Goal: Task Accomplishment & Management: Use online tool/utility

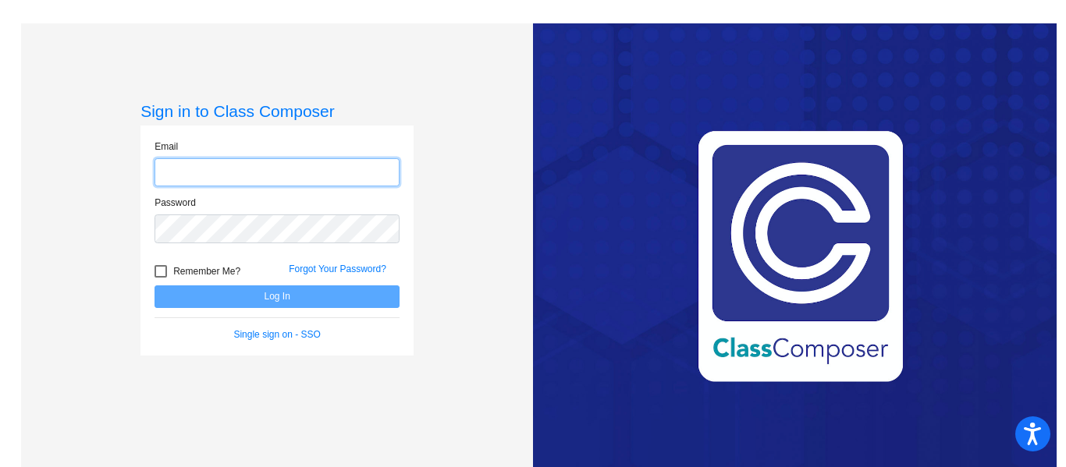
type input "bethany_anderson@lkstevens.wednet.edu"
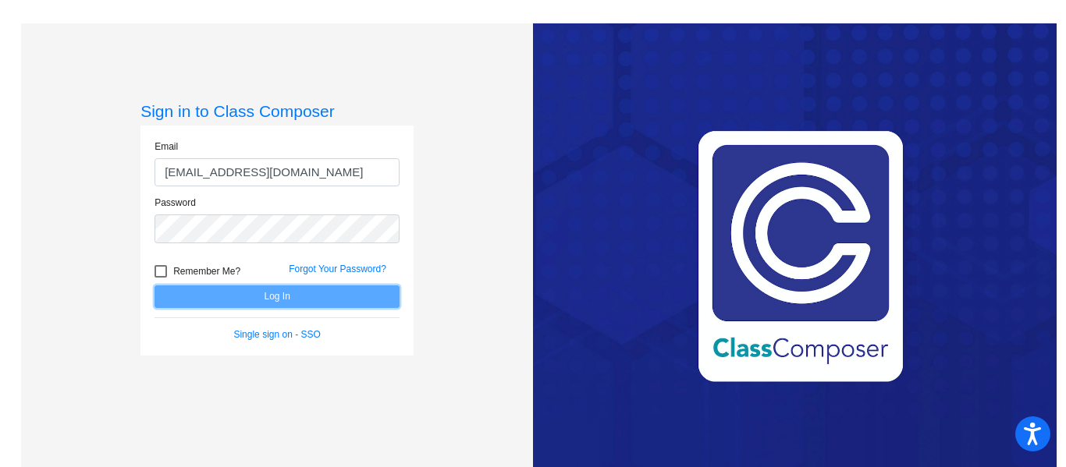
click at [261, 296] on button "Log In" at bounding box center [276, 297] width 245 height 23
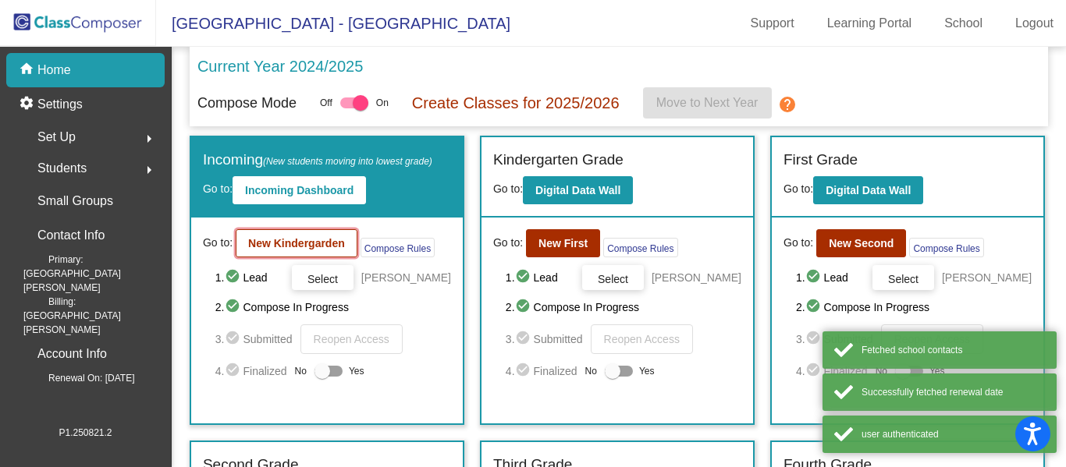
click at [289, 233] on button "New Kindergarden" at bounding box center [297, 243] width 122 height 28
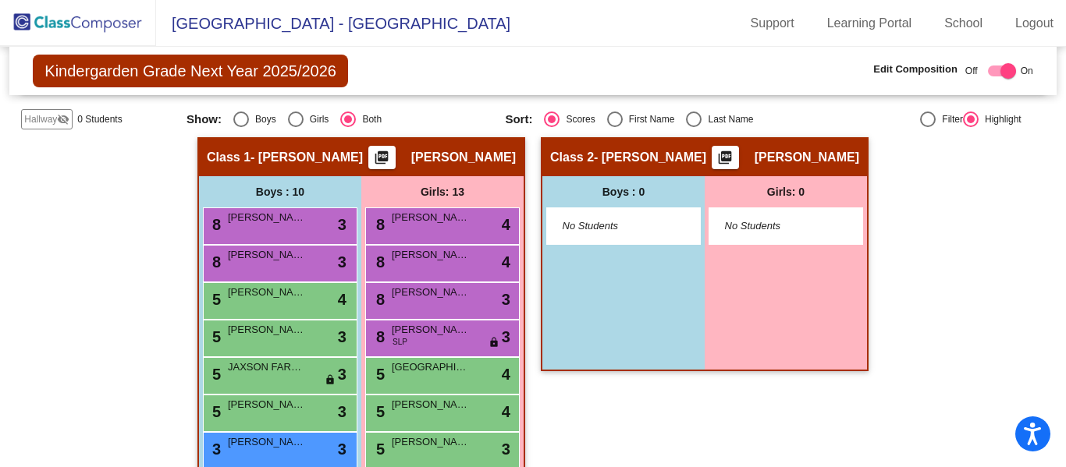
scroll to position [275, 0]
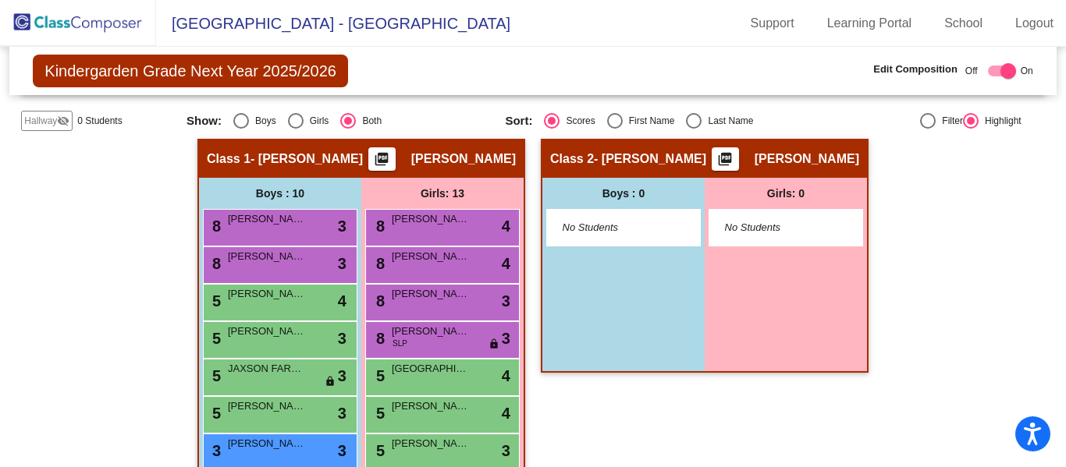
click at [639, 121] on div "First Name" at bounding box center [649, 121] width 52 height 14
click at [615, 129] on input "First Name" at bounding box center [614, 129] width 1 height 1
radio input "true"
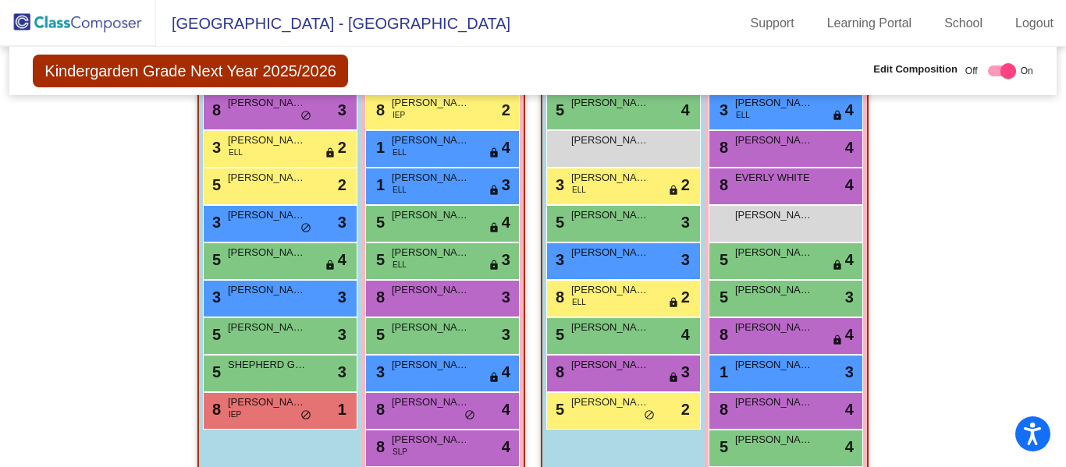
scroll to position [1040, 0]
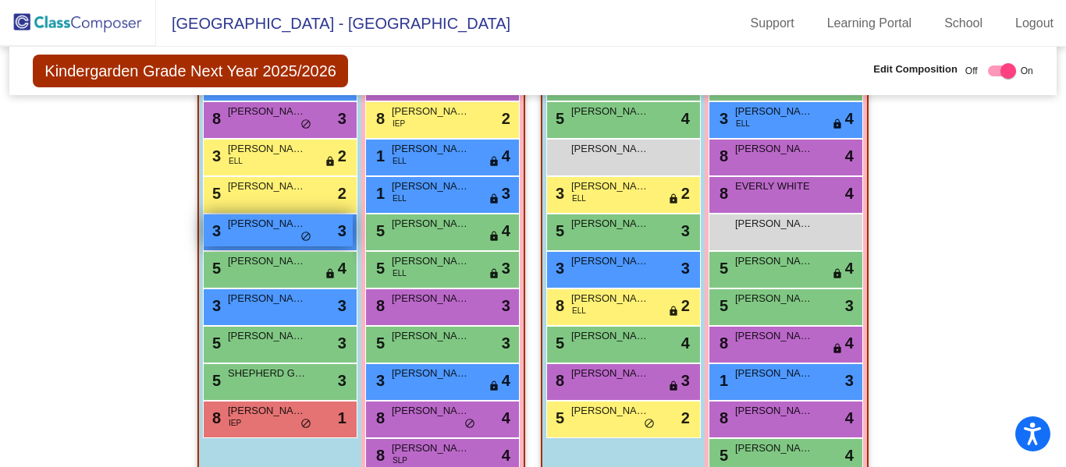
click at [282, 232] on div "3 LOGAN MEYER lock do_not_disturb_alt 3" at bounding box center [278, 231] width 149 height 32
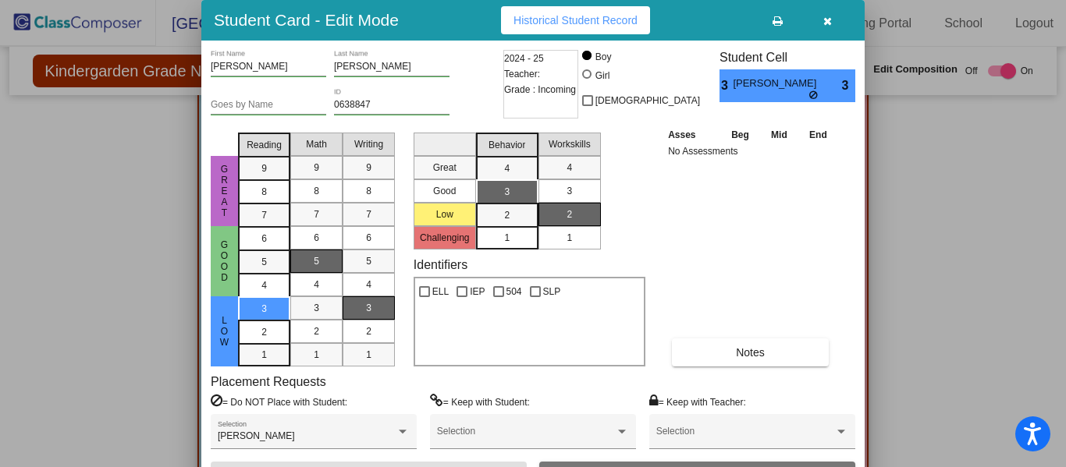
click at [820, 16] on button "button" at bounding box center [827, 20] width 50 height 28
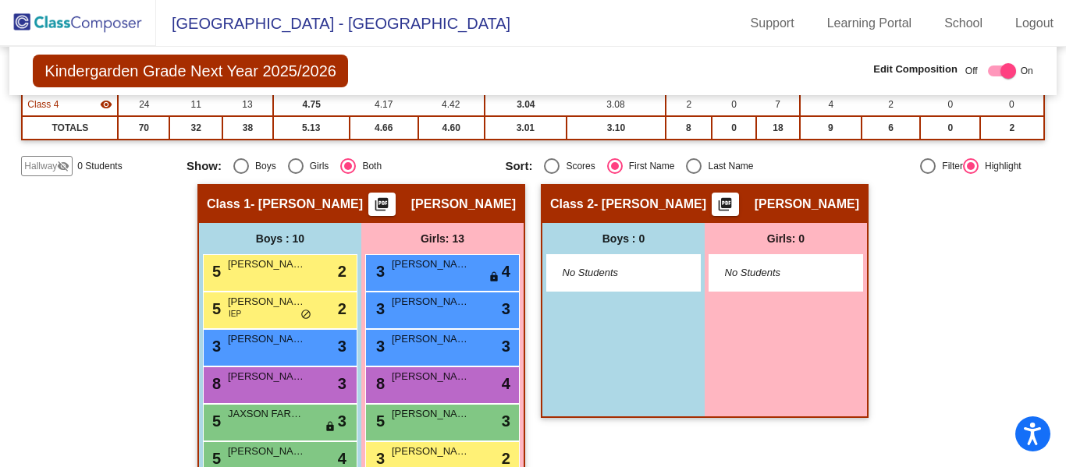
scroll to position [229, 0]
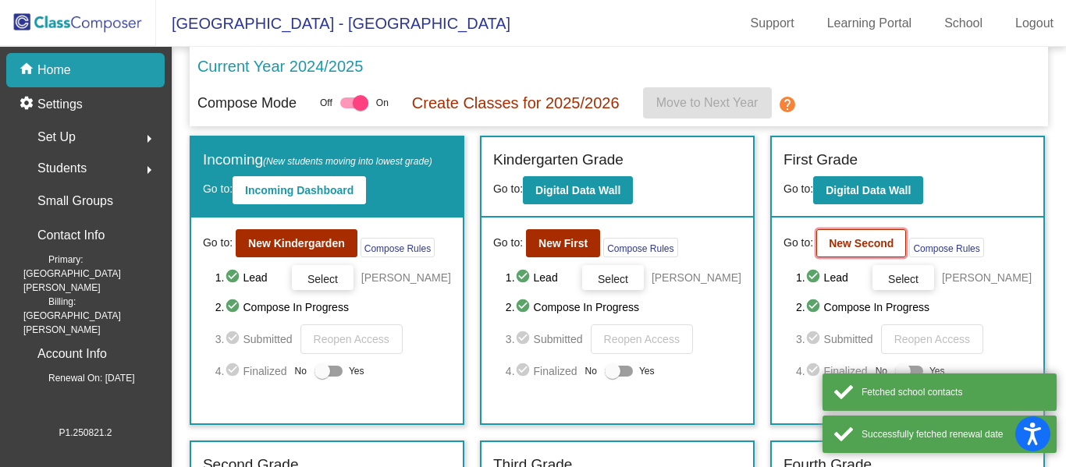
click at [842, 233] on button "New Second" at bounding box center [861, 243] width 90 height 28
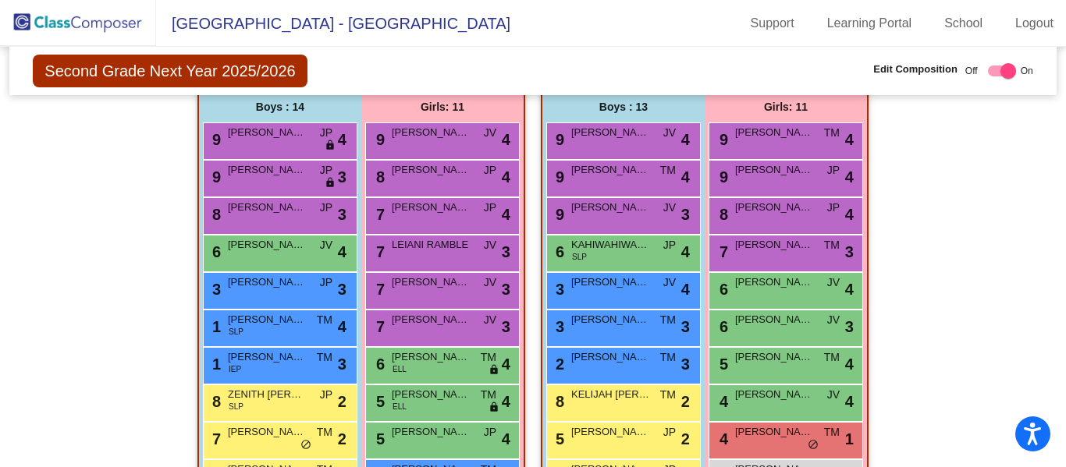
scroll to position [364, 0]
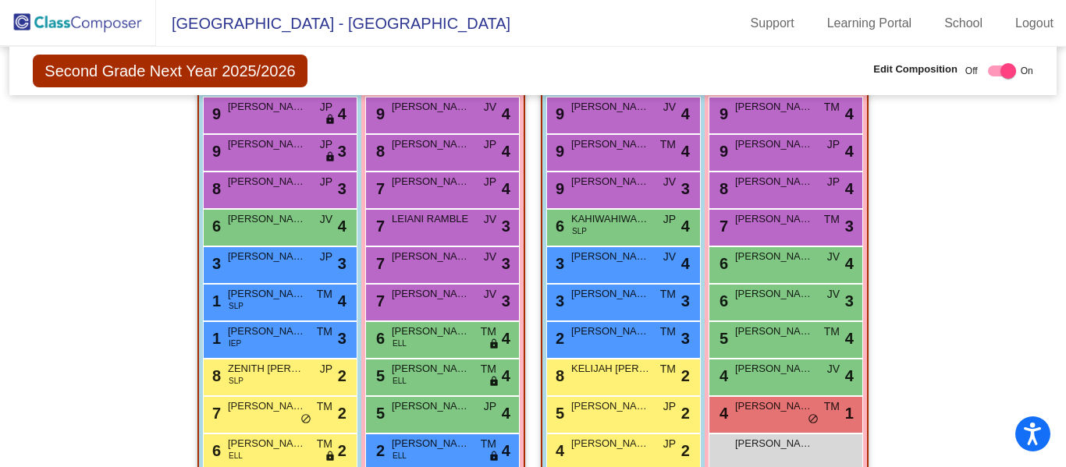
click at [103, 14] on img at bounding box center [78, 23] width 156 height 46
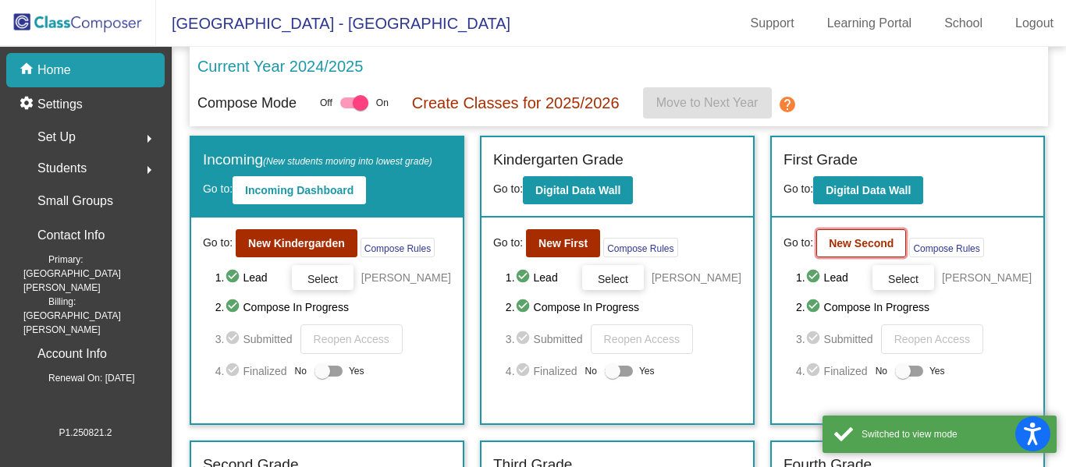
click at [838, 242] on b "New Second" at bounding box center [861, 243] width 65 height 12
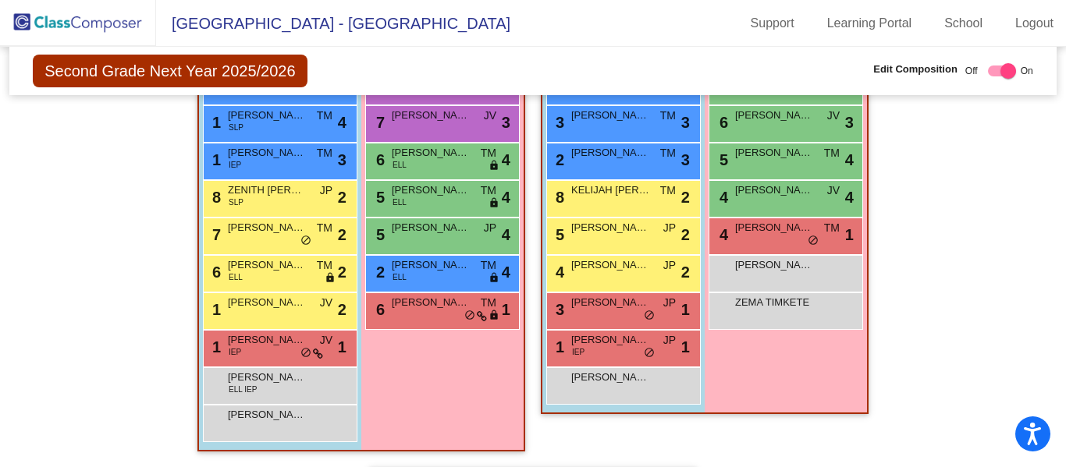
scroll to position [544, 0]
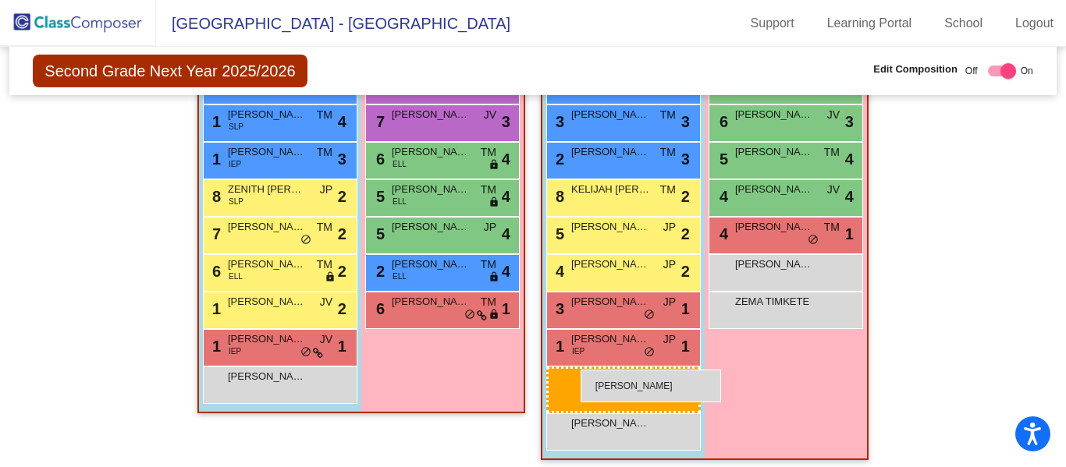
drag, startPoint x: 268, startPoint y: 390, endPoint x: 580, endPoint y: 372, distance: 312.6
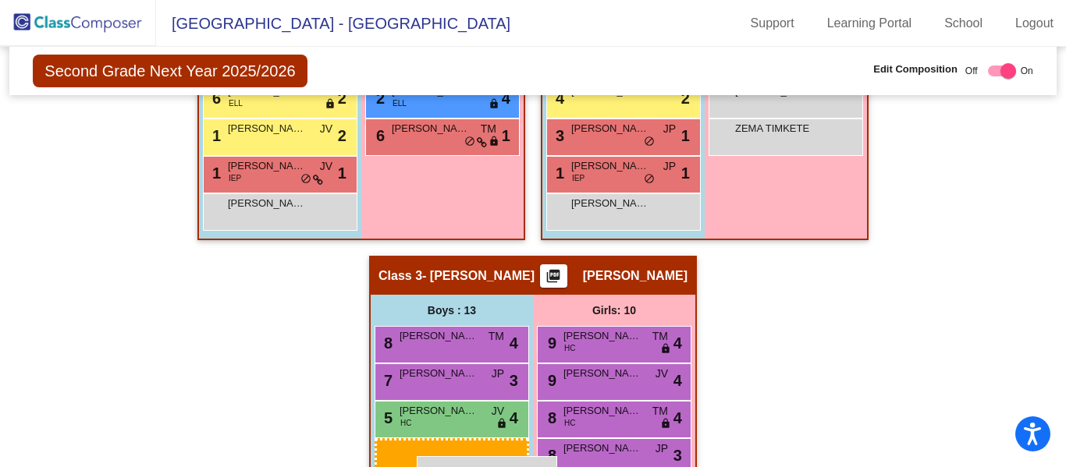
scroll to position [729, 0]
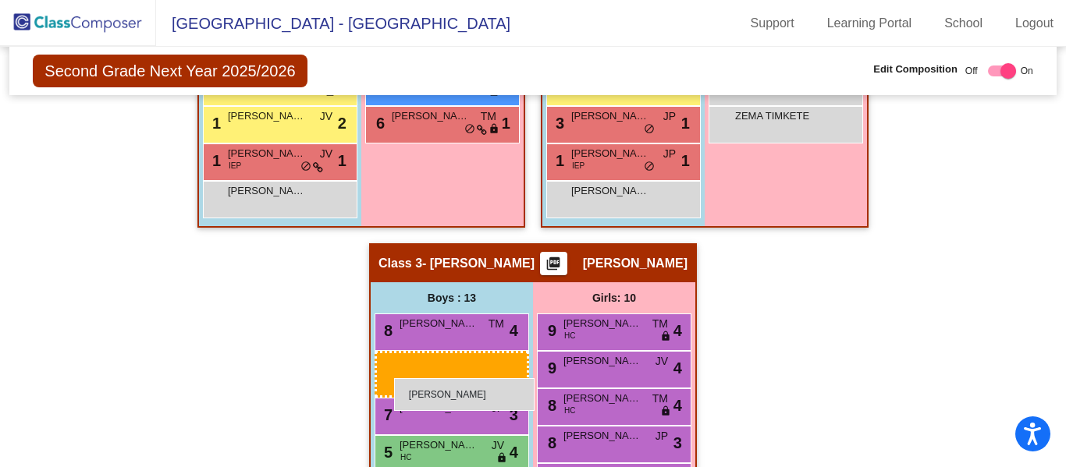
drag, startPoint x: 608, startPoint y: 244, endPoint x: 394, endPoint y: 378, distance: 252.4
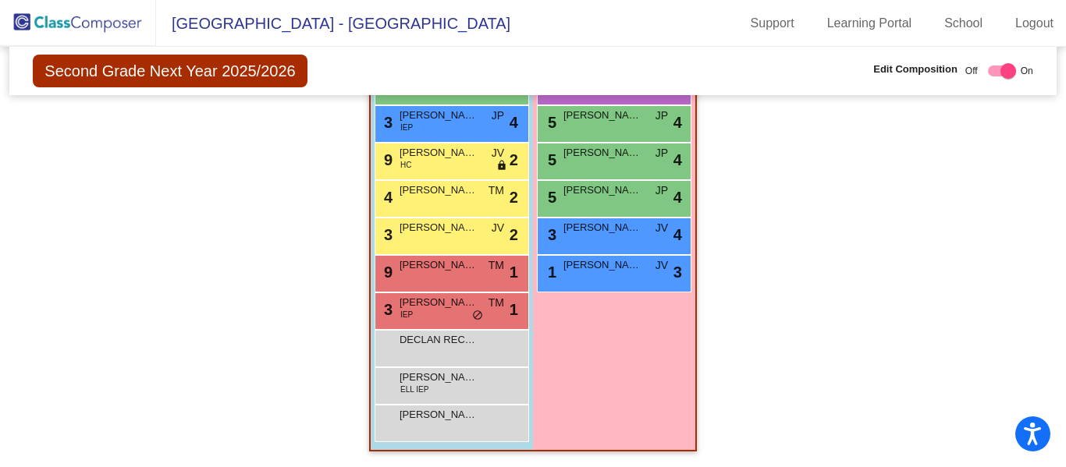
scroll to position [0, 0]
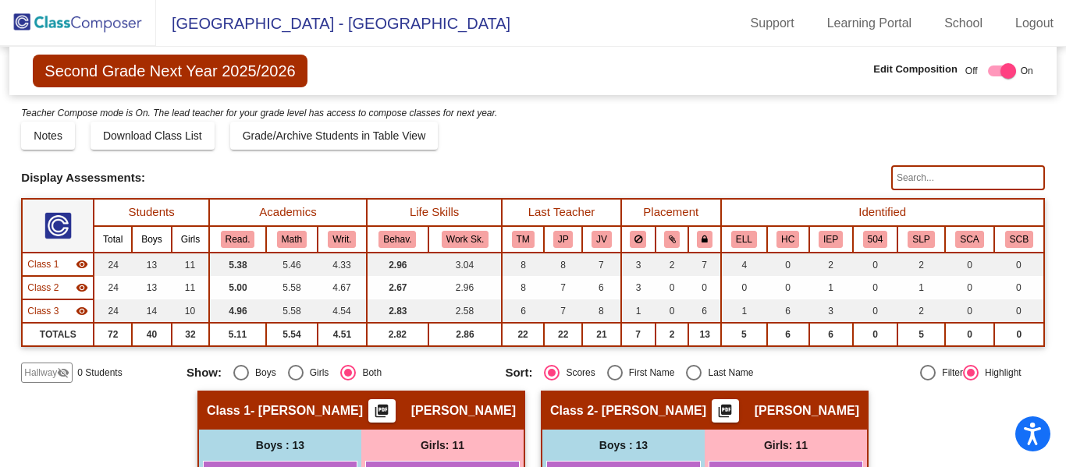
click at [94, 20] on img at bounding box center [78, 23] width 156 height 46
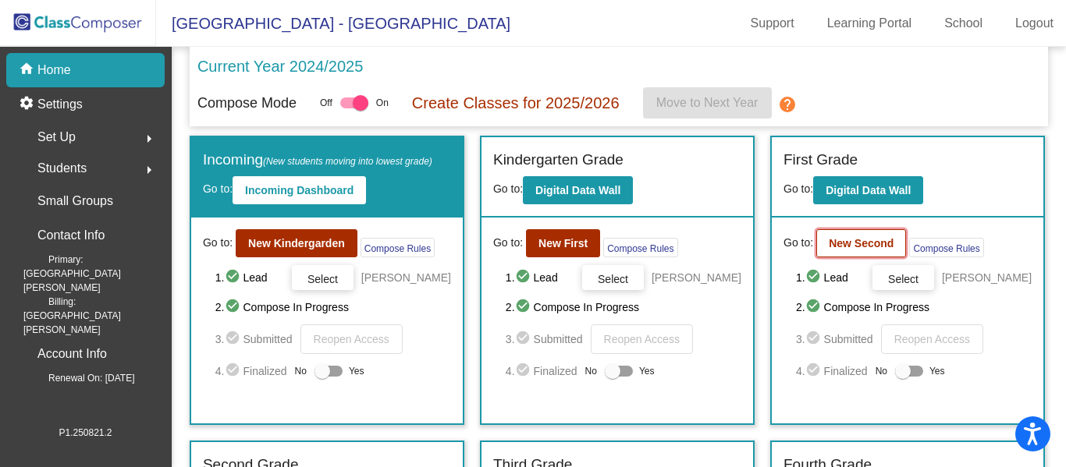
click at [852, 238] on b "New Second" at bounding box center [861, 243] width 65 height 12
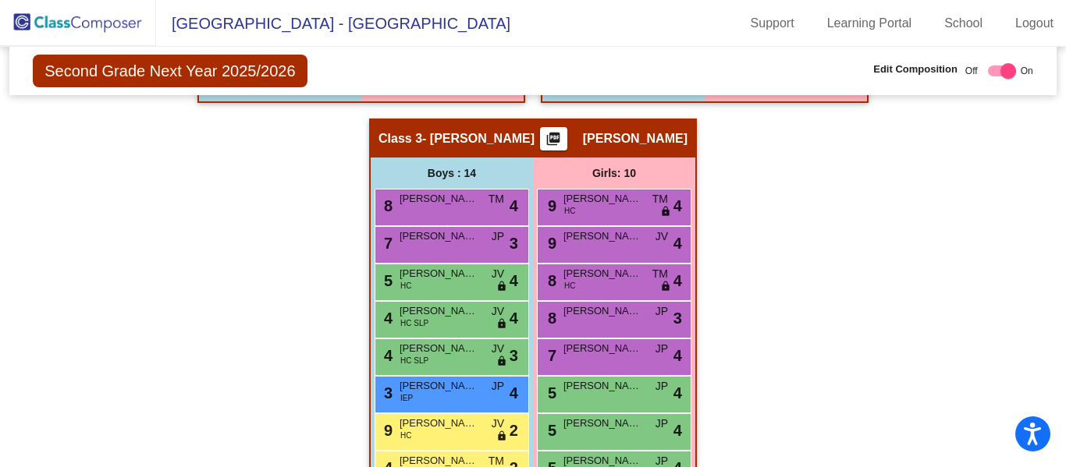
scroll to position [1125, 0]
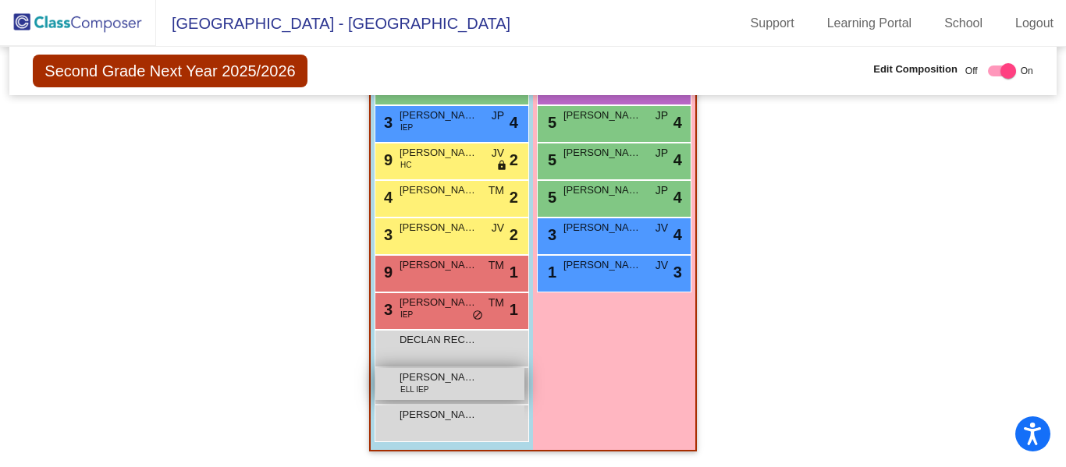
click at [431, 371] on span "[PERSON_NAME]" at bounding box center [438, 378] width 78 height 16
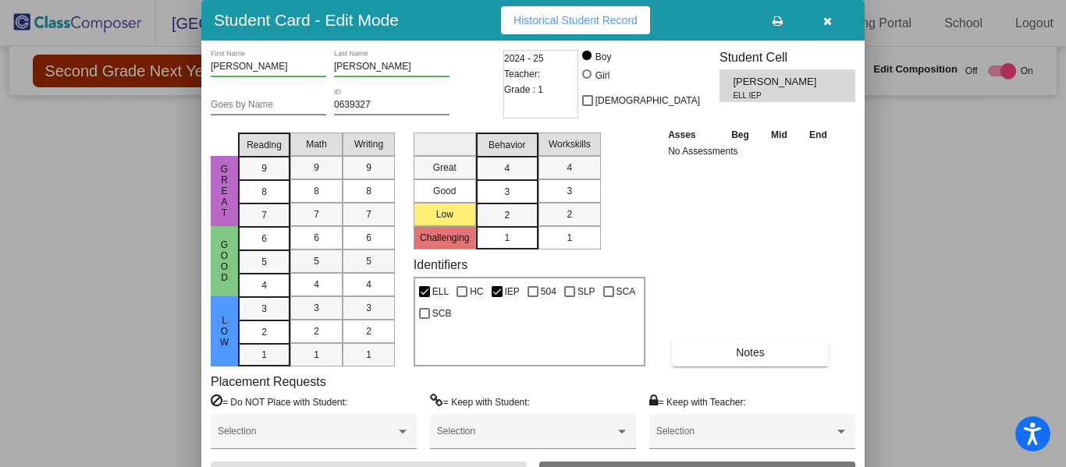
click at [826, 26] on icon "button" at bounding box center [827, 21] width 9 height 11
